Goal: Task Accomplishment & Management: Manage account settings

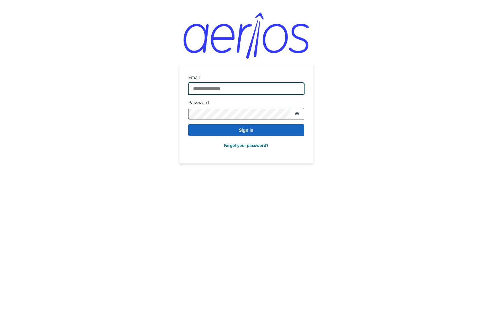
click at [209, 85] on input "Email" at bounding box center [246, 89] width 116 height 12
type input "**********"
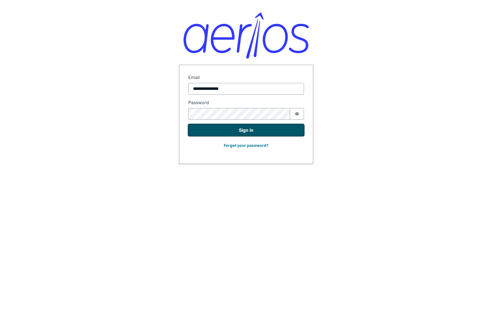
click at [234, 132] on button "Sign in" at bounding box center [246, 130] width 116 height 12
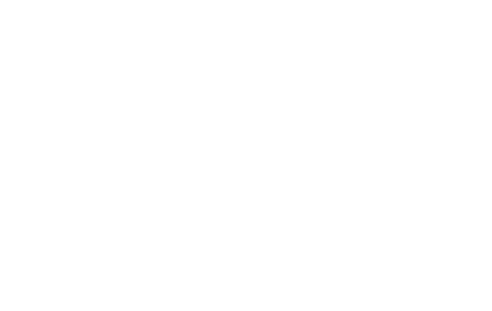
click at [144, 35] on body at bounding box center [246, 155] width 492 height 311
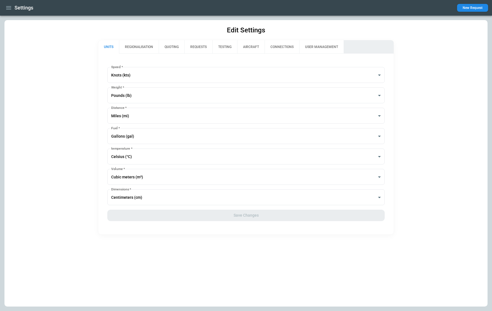
click at [6, 12] on div "Settings" at bounding box center [18, 8] width 29 height 10
click at [6, 12] on button "button" at bounding box center [8, 8] width 9 height 10
click at [17, 19] on li "Home" at bounding box center [25, 19] width 42 height 9
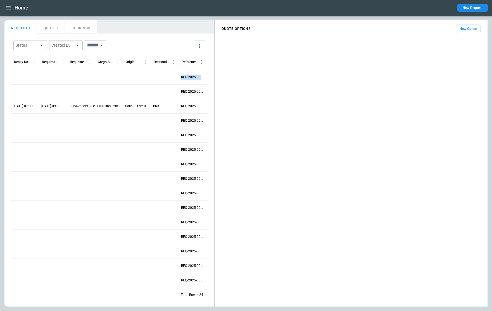
drag, startPoint x: 491, startPoint y: 81, endPoint x: 149, endPoint y: 88, distance: 341.3
click at [149, 88] on main "FindBorderBarSize REQUESTS QUOTES BOOKINGS Status ​ Created By ​ ​ Ready Date &…" at bounding box center [246, 163] width 492 height 295
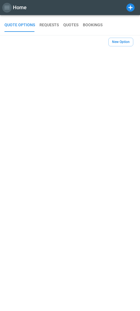
click at [4, 8] on icon "button" at bounding box center [7, 7] width 7 height 7
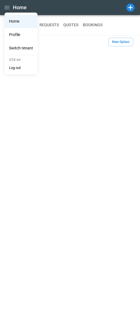
click at [134, 92] on div at bounding box center [70, 155] width 140 height 311
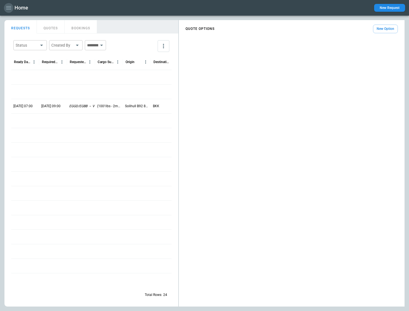
click at [8, 9] on icon "button" at bounding box center [8, 7] width 7 height 7
click at [159, 20] on div at bounding box center [204, 155] width 409 height 311
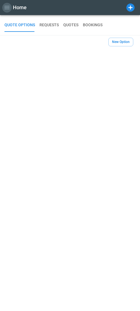
click at [6, 9] on icon "button" at bounding box center [6, 7] width 5 height 3
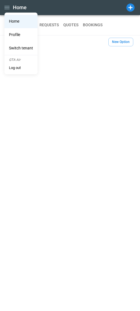
click at [119, 79] on div at bounding box center [70, 155] width 140 height 311
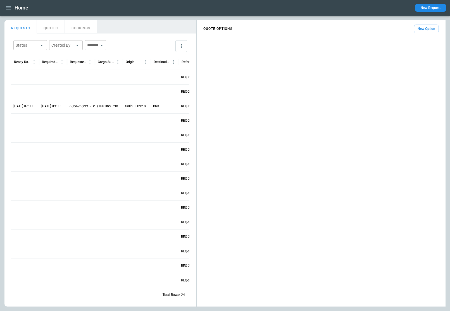
click at [98, 46] on input "text" at bounding box center [91, 45] width 13 height 10
click at [120, 46] on div "Status ​ Created By ​ ​" at bounding box center [100, 46] width 178 height 16
click at [133, 44] on div "Status ​ Created By ​ ​" at bounding box center [100, 46] width 178 height 16
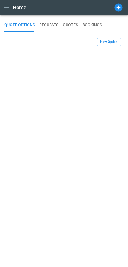
click at [5, 9] on icon "button" at bounding box center [6, 7] width 5 height 3
click at [5, 8] on icon "button" at bounding box center [7, 7] width 7 height 7
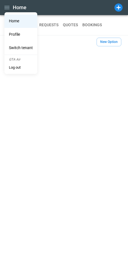
click at [23, 35] on li "Profile" at bounding box center [20, 34] width 33 height 13
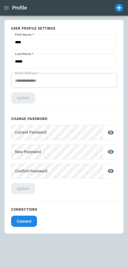
click at [7, 8] on icon "button" at bounding box center [6, 7] width 7 height 7
